Goal: Find specific page/section: Find specific page/section

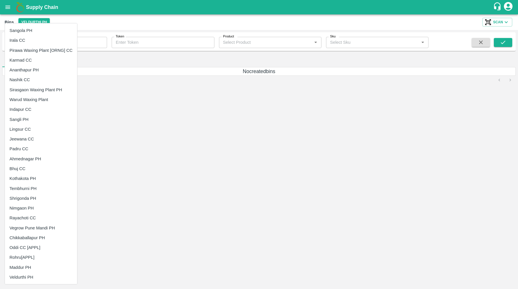
scroll to position [168, 0]
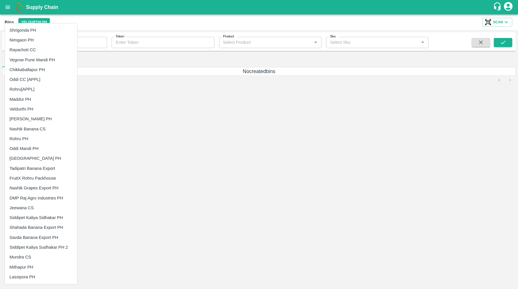
click at [28, 187] on li "Nashik Grapes Export PH" at bounding box center [41, 188] width 72 height 10
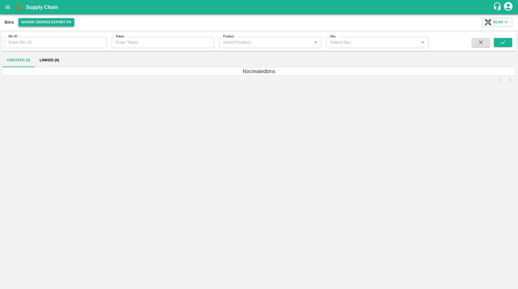
click at [41, 24] on button "Nashik Grapes Export PH" at bounding box center [46, 22] width 56 height 8
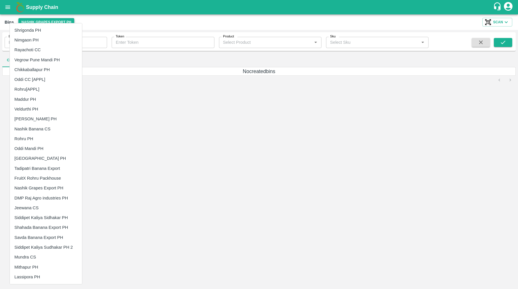
scroll to position [0, 0]
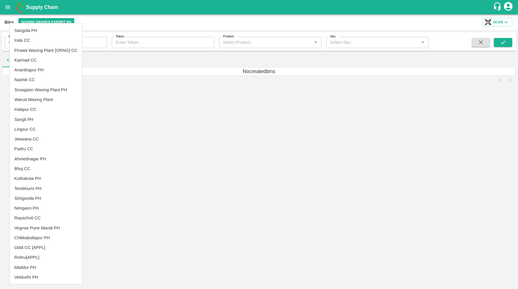
click at [29, 202] on li "Shrigonda PH" at bounding box center [46, 199] width 72 height 10
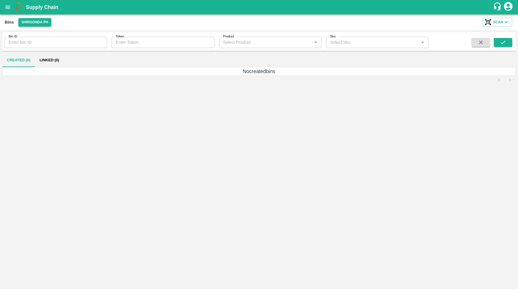
click at [44, 20] on button "Shrigonda PH" at bounding box center [34, 22] width 33 height 8
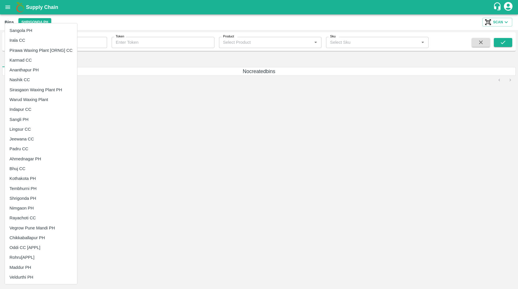
scroll to position [168, 0]
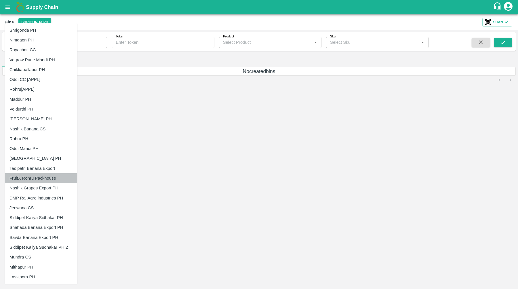
click at [43, 181] on li "FruitX Rohru Packhouse" at bounding box center [41, 178] width 72 height 10
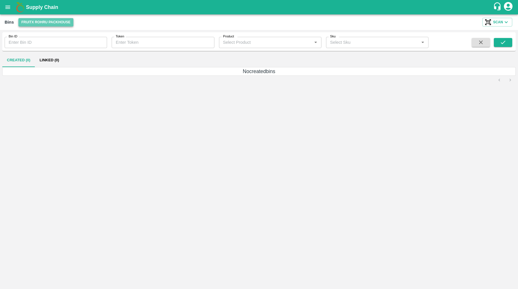
click at [51, 22] on button "FruitX Rohru Packhouse" at bounding box center [45, 22] width 55 height 8
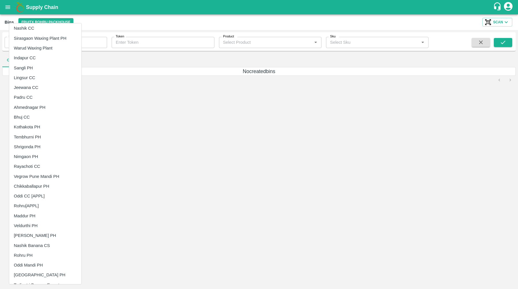
scroll to position [65, 0]
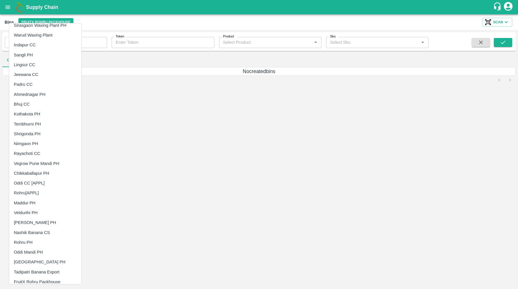
click at [44, 213] on li "Veldurthi PH" at bounding box center [45, 213] width 72 height 10
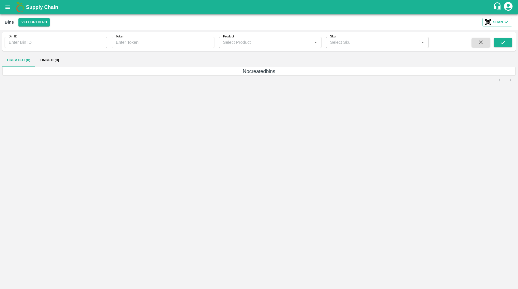
click at [40, 20] on button "Veldurthi PH" at bounding box center [33, 22] width 31 height 8
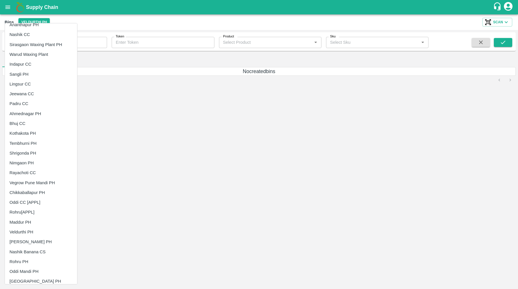
scroll to position [57, 0]
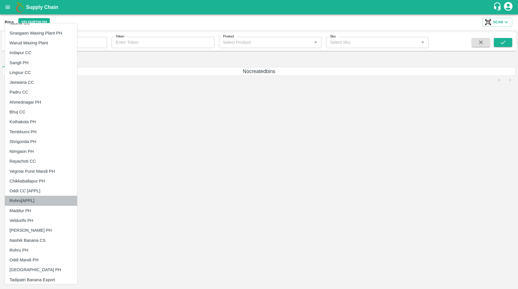
click at [39, 199] on li "Rohru[APPL]" at bounding box center [41, 201] width 72 height 10
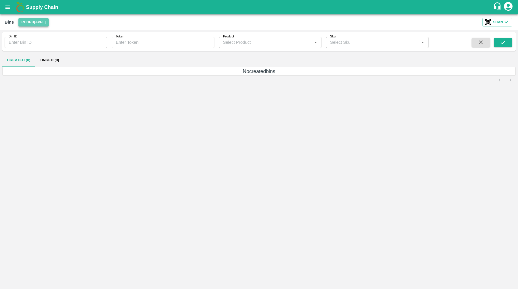
click at [42, 23] on button "Rohru[APPL]" at bounding box center [33, 22] width 30 height 8
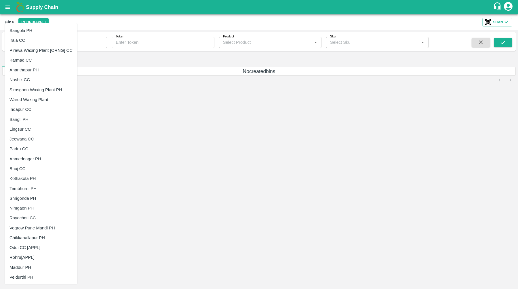
scroll to position [168, 0]
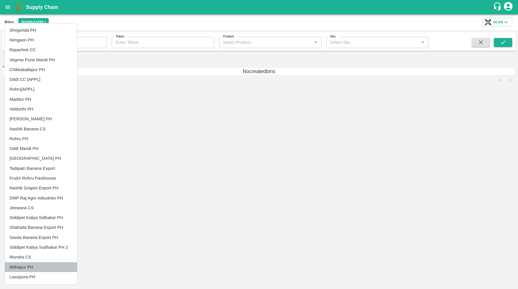
click at [29, 264] on li "Mithapur PH" at bounding box center [41, 267] width 72 height 10
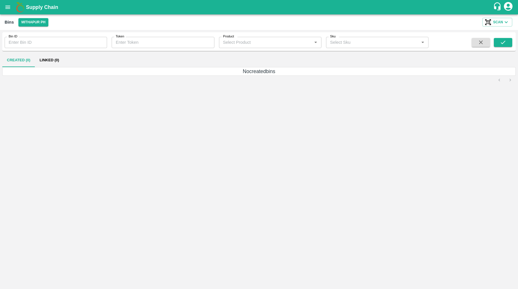
click at [35, 16] on div "Bins Mithapur PH Scan" at bounding box center [259, 22] width 518 height 16
click at [35, 24] on button "Mithapur PH" at bounding box center [33, 22] width 30 height 8
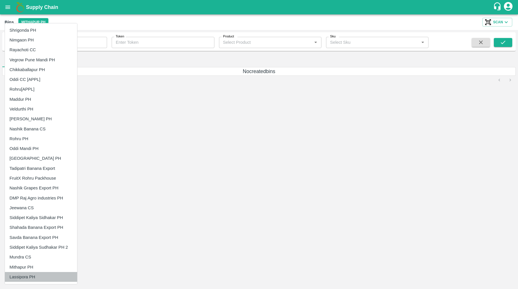
click at [24, 277] on li "Lassipora PH" at bounding box center [41, 277] width 72 height 10
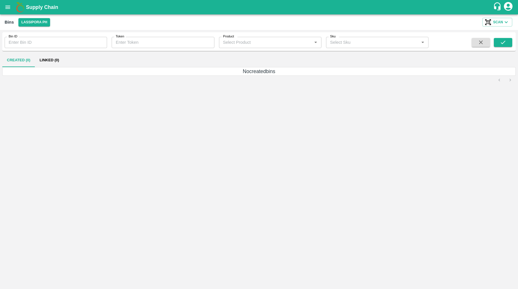
click at [38, 17] on div "Bins Lassipora PH Scan" at bounding box center [259, 22] width 518 height 16
click at [43, 25] on button "Lassipora PH" at bounding box center [34, 22] width 32 height 8
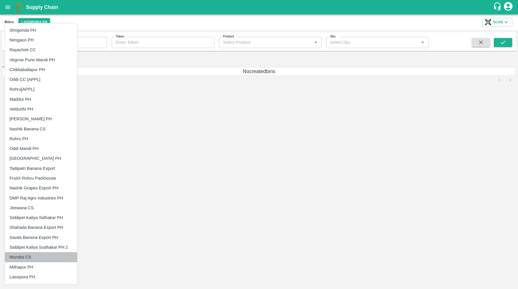
click at [37, 259] on li "Mundra CS" at bounding box center [41, 257] width 72 height 10
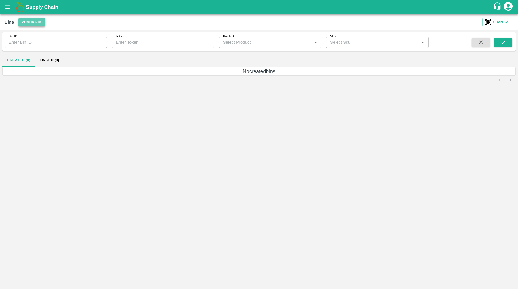
click at [32, 21] on button "Mundra CS" at bounding box center [31, 22] width 27 height 8
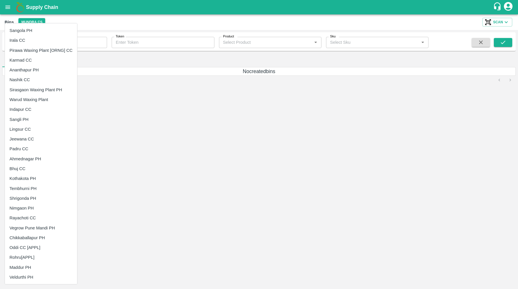
click at [40, 160] on li "Ahmednagar PH" at bounding box center [41, 159] width 72 height 10
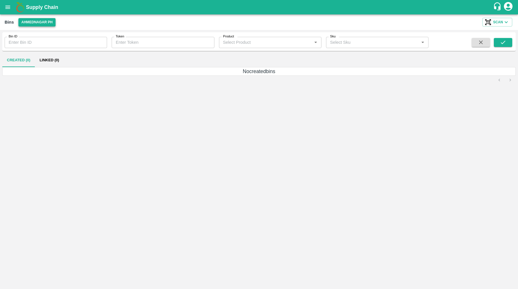
click at [46, 20] on button "Ahmednagar PH" at bounding box center [36, 22] width 37 height 8
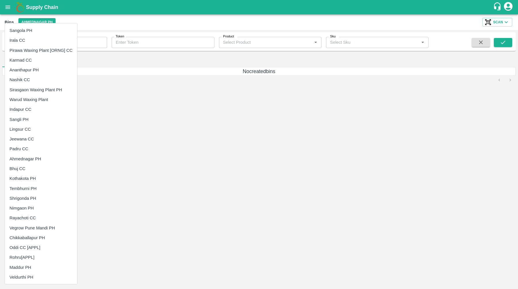
click at [39, 146] on li "Padru CC" at bounding box center [41, 149] width 72 height 10
